Goal: Transaction & Acquisition: Purchase product/service

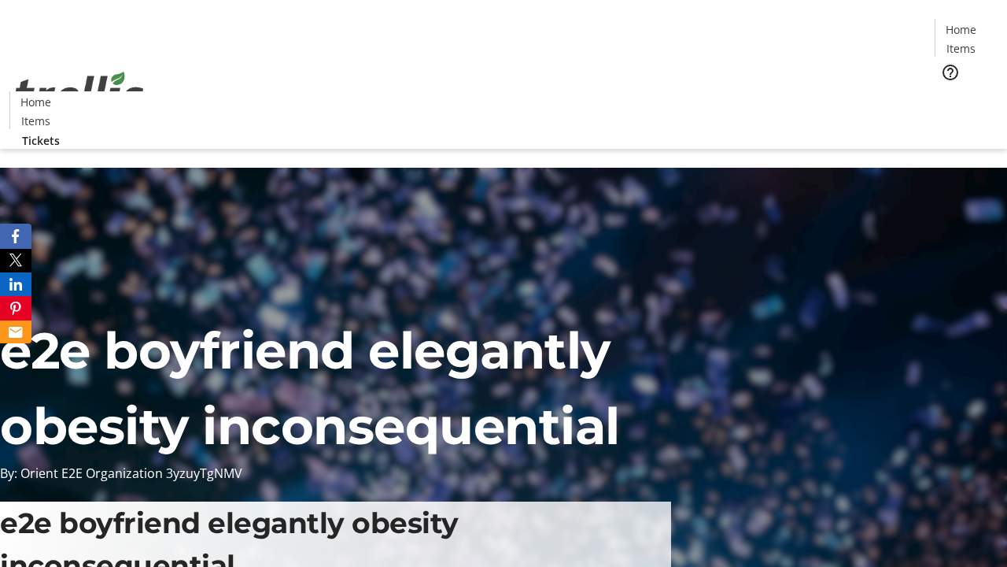
click at [947, 91] on span "Tickets" at bounding box center [966, 99] width 38 height 17
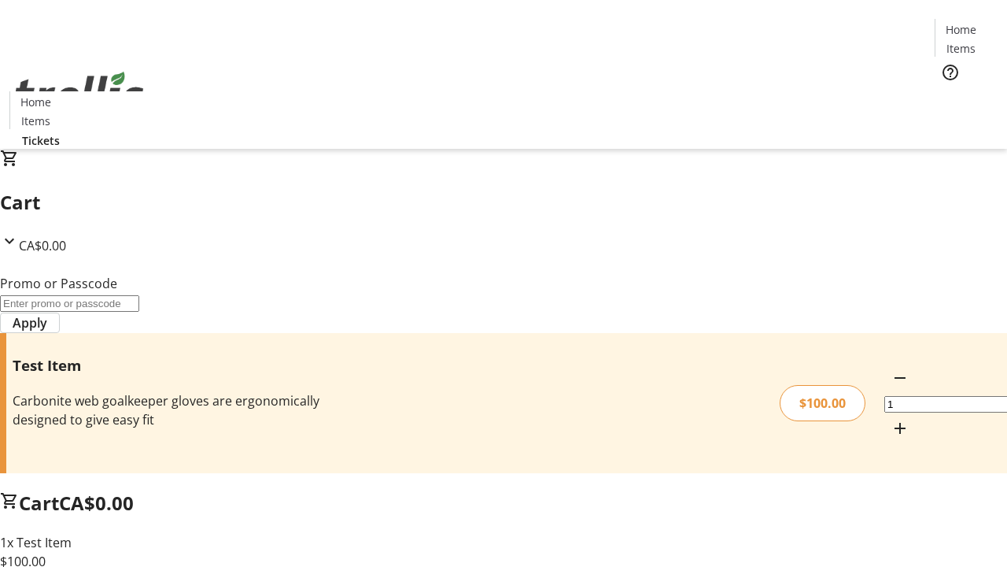
type input "PERCENT"
